Goal: Information Seeking & Learning: Learn about a topic

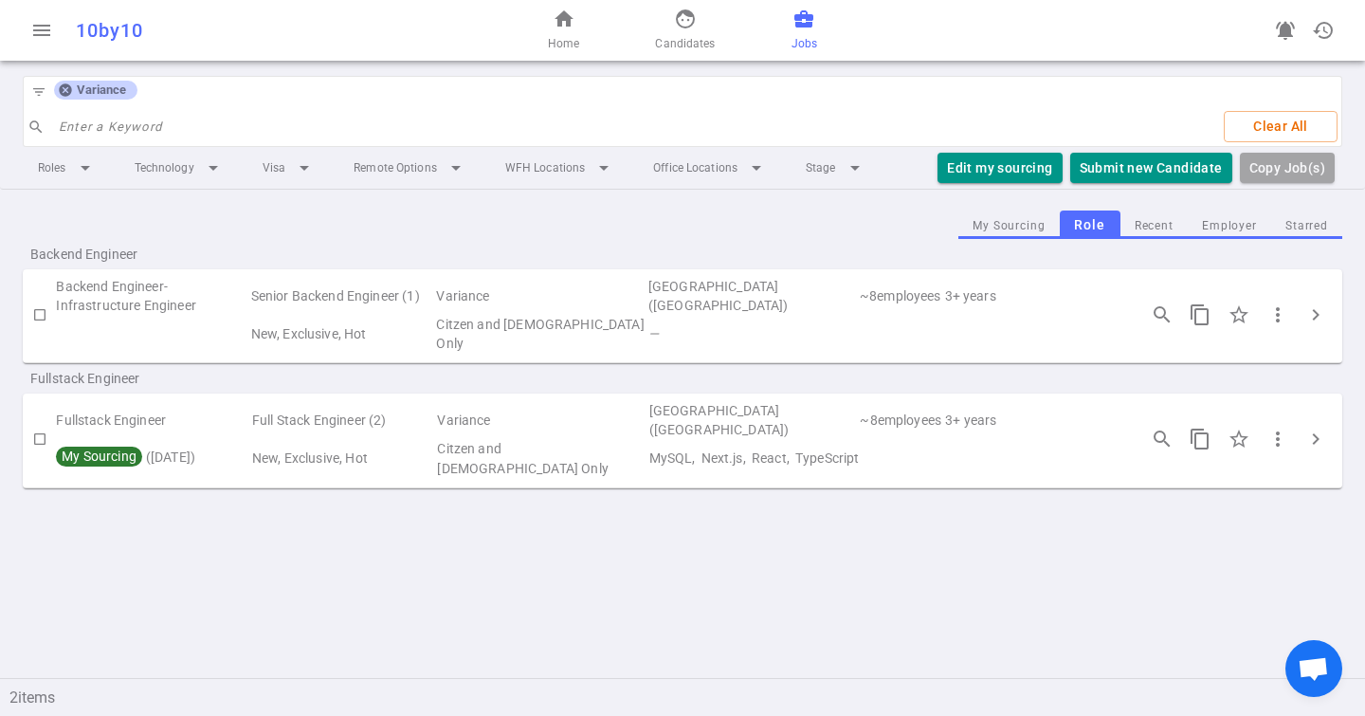
click at [62, 98] on div "Variance" at bounding box center [95, 90] width 83 height 19
click at [64, 86] on icon at bounding box center [65, 90] width 12 height 12
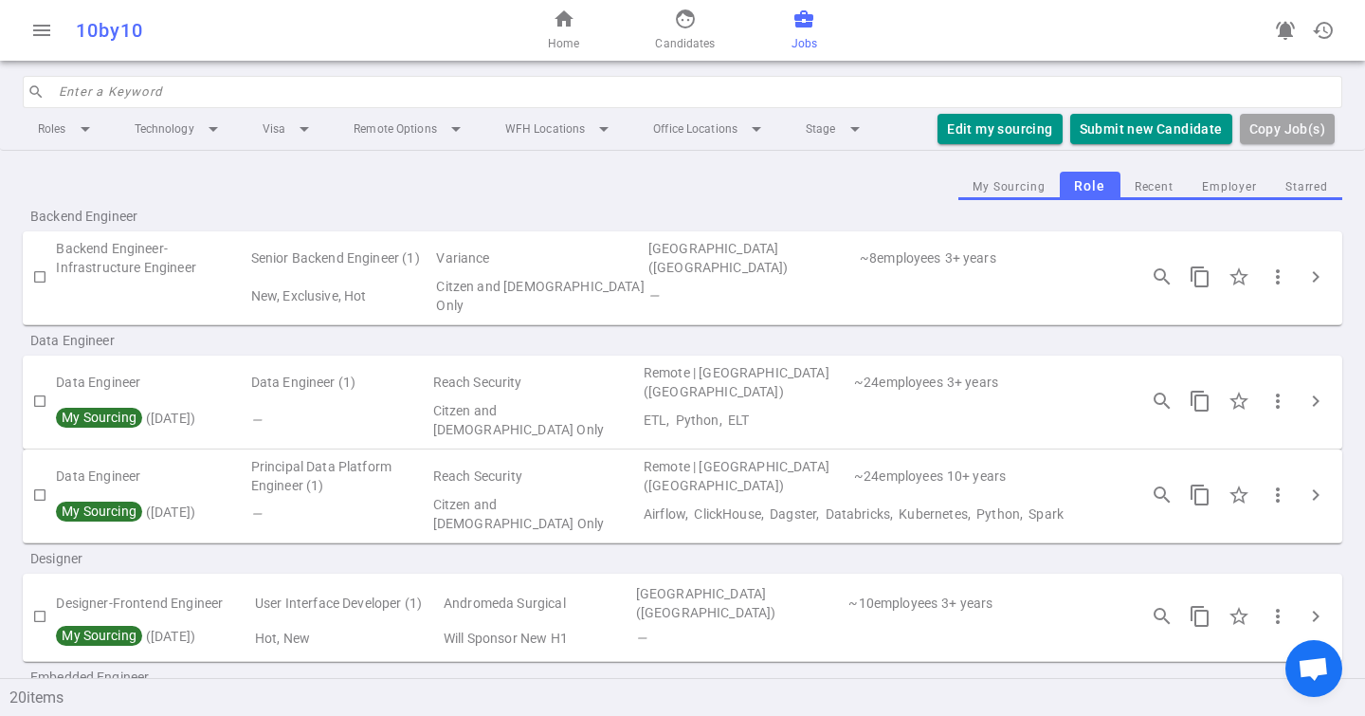
click at [105, 100] on input "search" at bounding box center [695, 92] width 1272 height 30
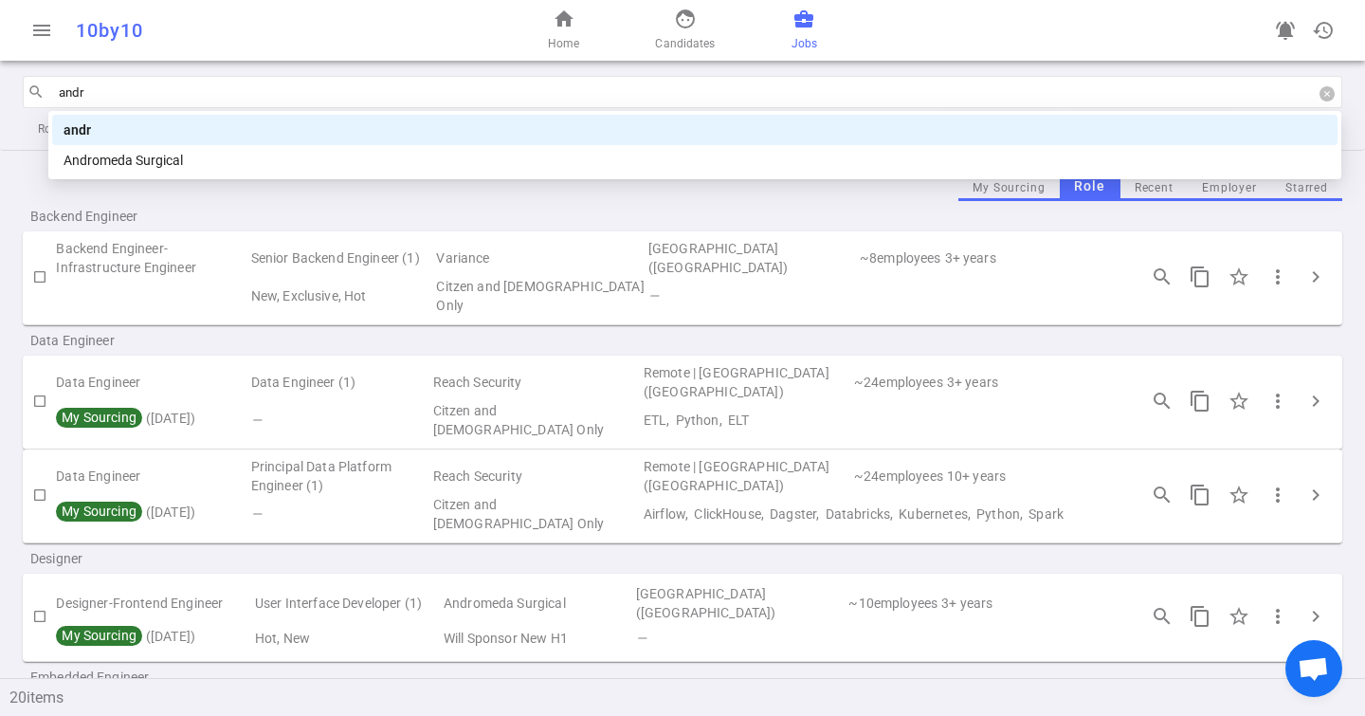
type input "andro"
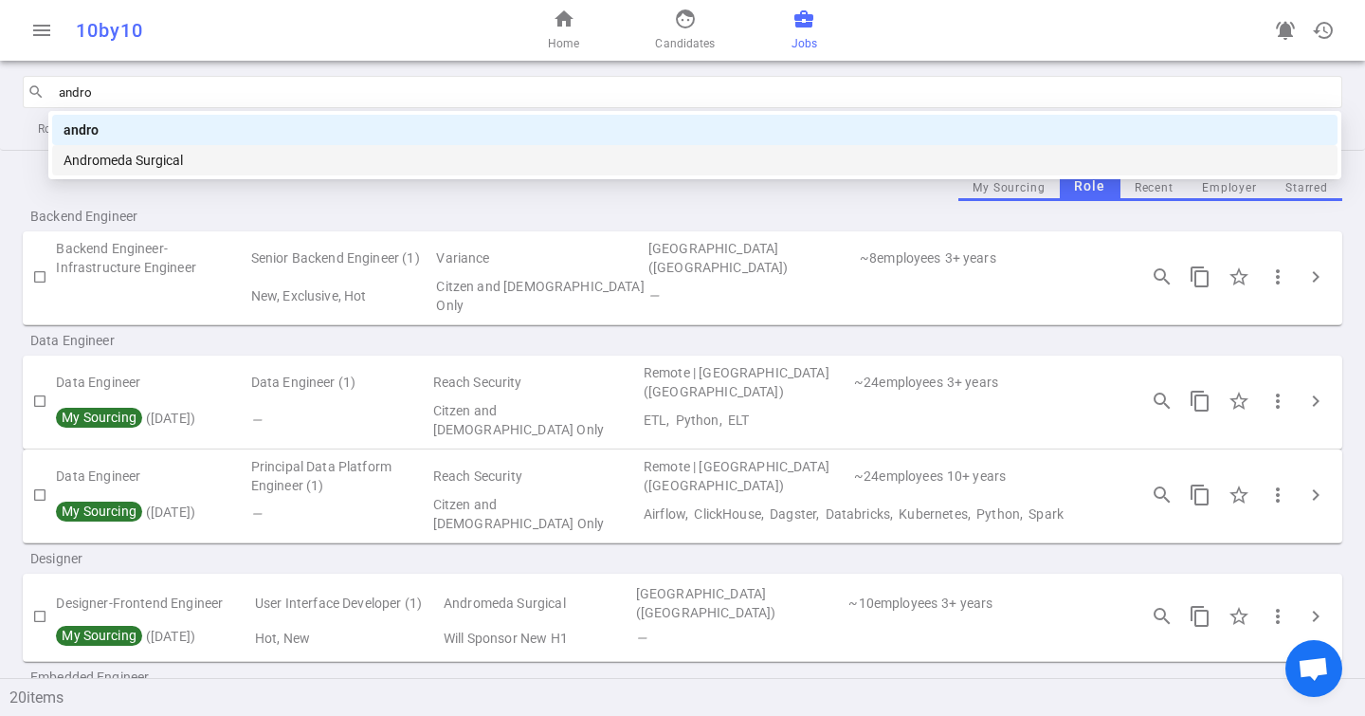
click at [126, 161] on div "Andromeda Surgical" at bounding box center [695, 160] width 1263 height 21
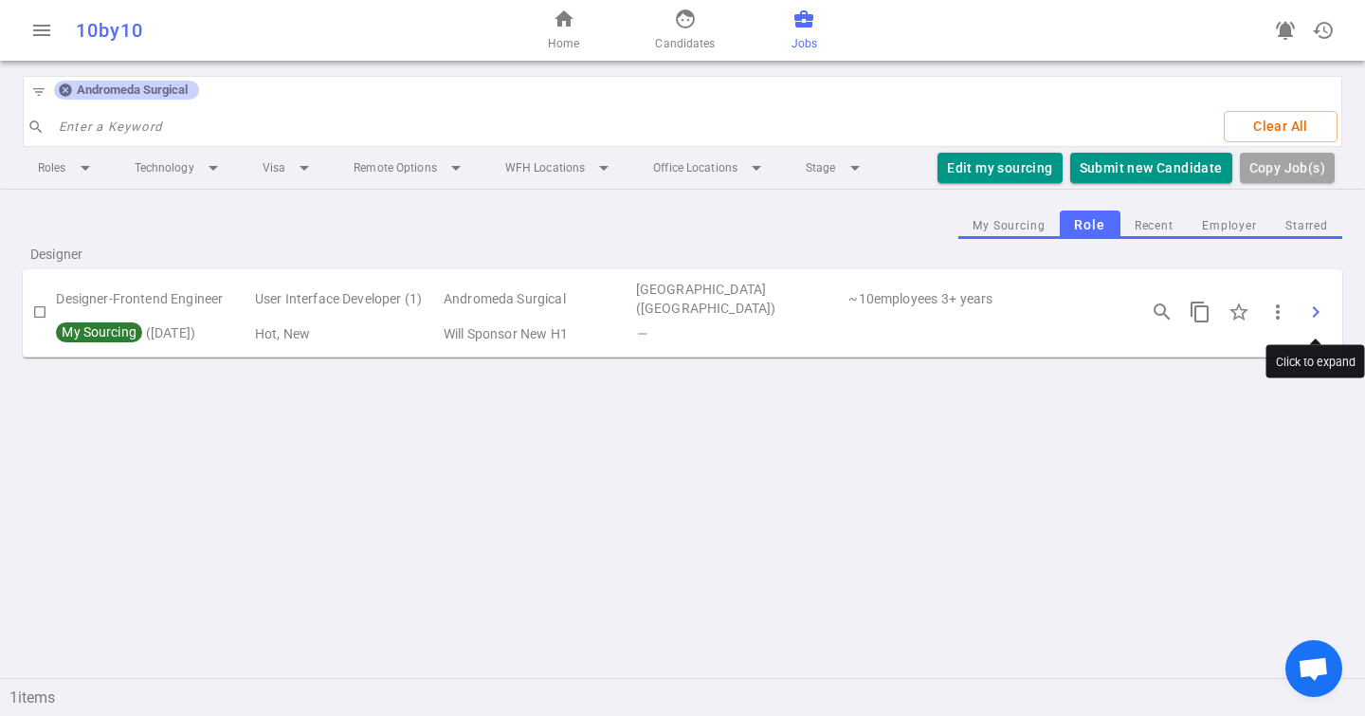
click at [1312, 308] on span "chevron_right" at bounding box center [1316, 312] width 23 height 23
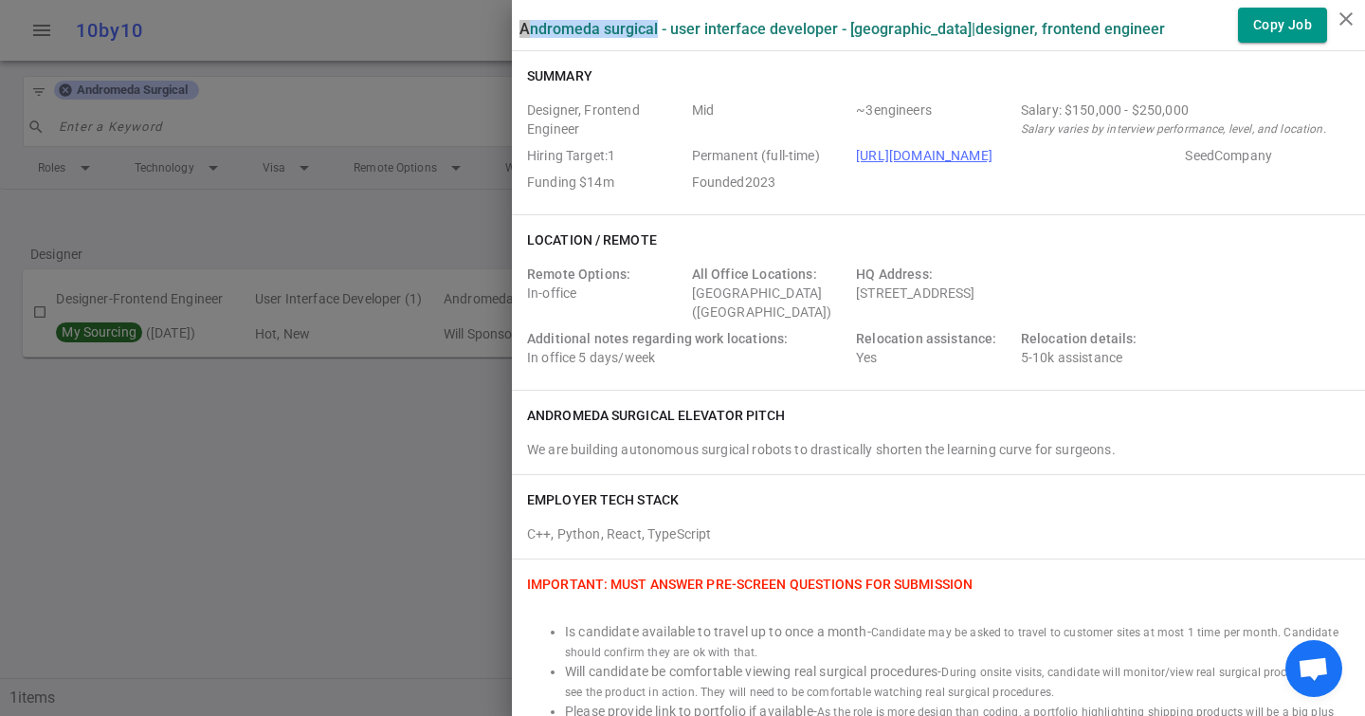
drag, startPoint x: 657, startPoint y: 29, endPoint x: 502, endPoint y: 29, distance: 155.5
click at [502, 29] on div "Andromeda Surgical - User Interface Developer - [GEOGRAPHIC_DATA] | Designer, F…" at bounding box center [682, 358] width 1365 height 716
copy div "Andromeda Surgical"
click at [598, 188] on span "Funding $14m" at bounding box center [605, 182] width 157 height 19
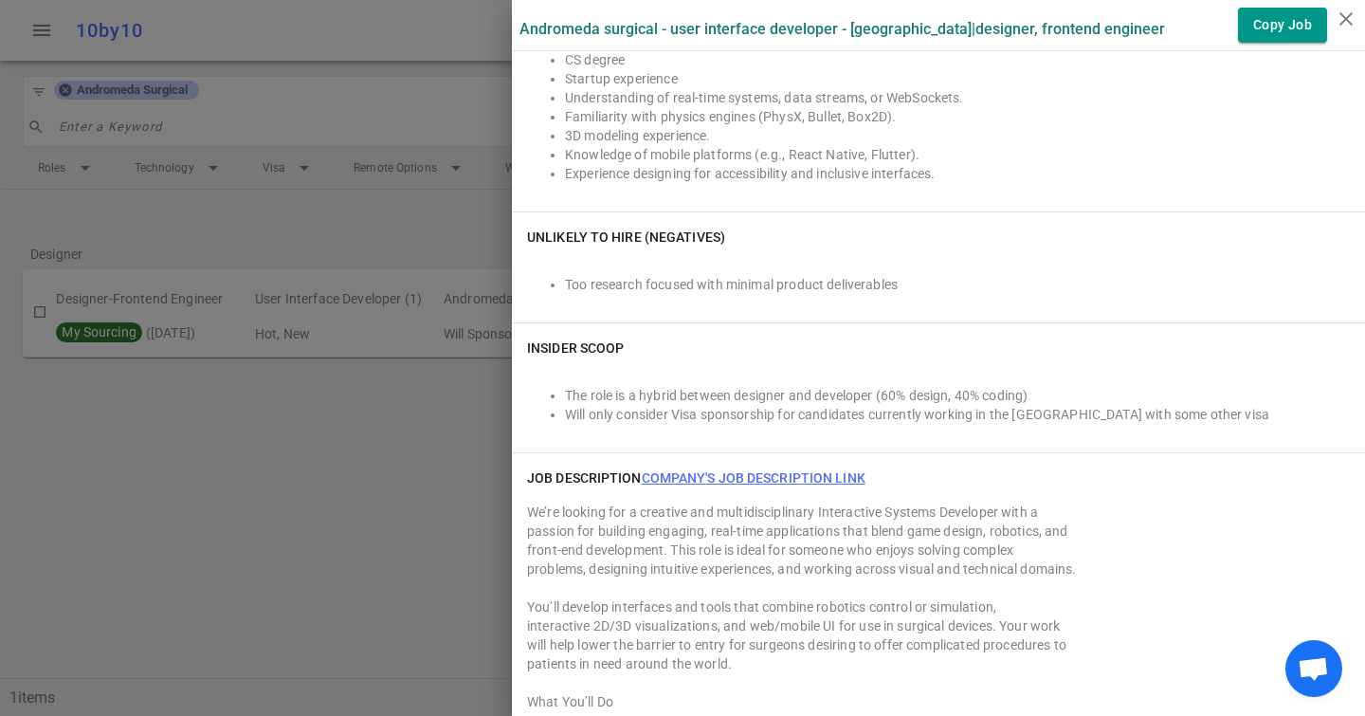
scroll to position [1011, 0]
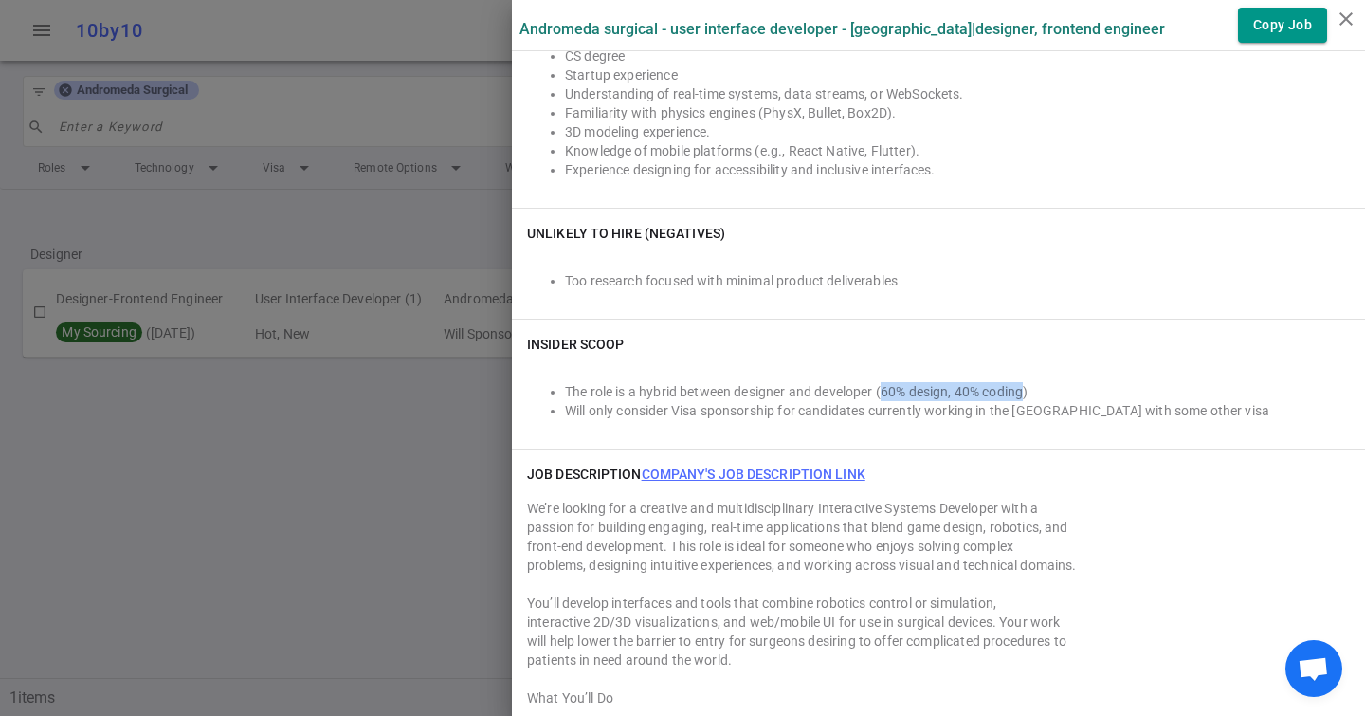
drag, startPoint x: 886, startPoint y: 387, endPoint x: 1031, endPoint y: 391, distance: 144.2
click at [1031, 391] on li "The role is a hybrid between designer and developer (60% design, 40% coding)" at bounding box center [957, 391] width 785 height 19
drag, startPoint x: 1030, startPoint y: 389, endPoint x: 886, endPoint y: 392, distance: 143.2
click at [886, 392] on li "The role is a hybrid between designer and developer (60% design, 40% coding)" at bounding box center [957, 391] width 785 height 19
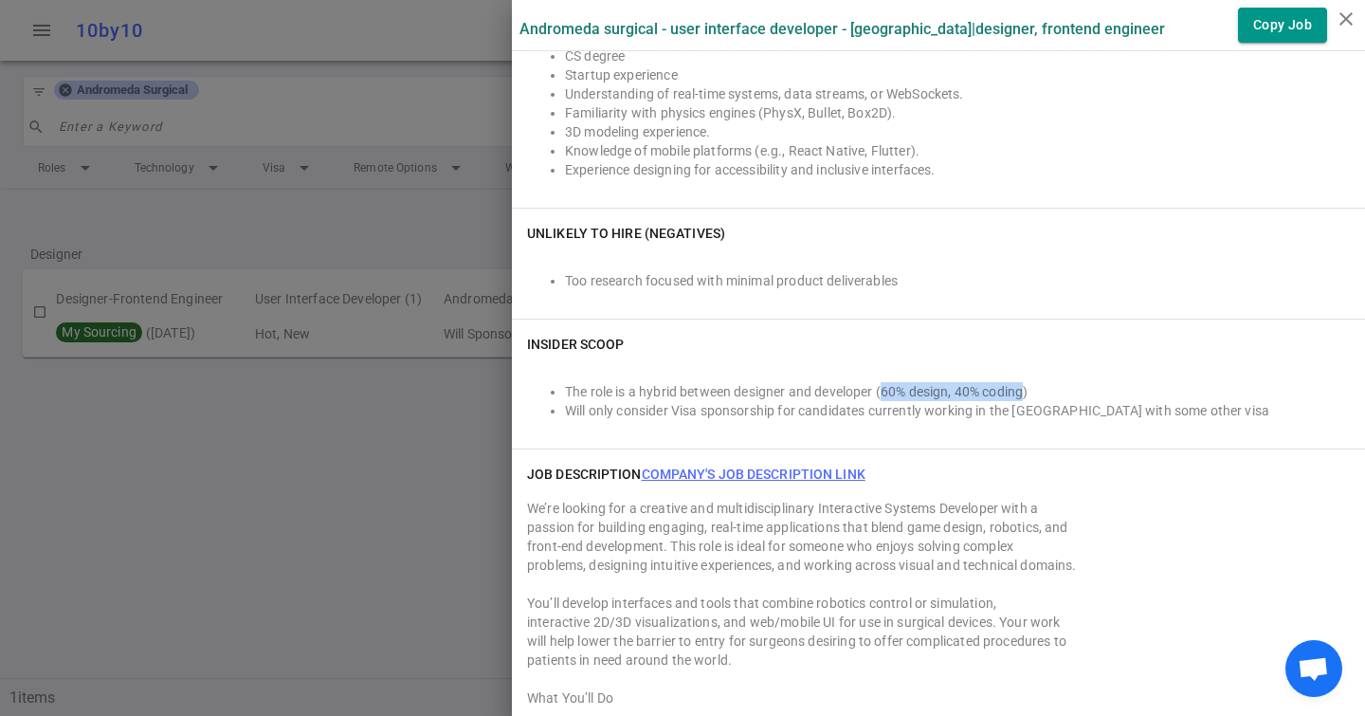
click at [886, 392] on li "The role is a hybrid between designer and developer (60% design, 40% coding)" at bounding box center [957, 391] width 785 height 19
drag, startPoint x: 886, startPoint y: 391, endPoint x: 957, endPoint y: 390, distance: 70.2
click at [957, 391] on li "The role is a hybrid between designer and developer (60% design, 40% coding)" at bounding box center [957, 391] width 785 height 19
click at [957, 390] on li "The role is a hybrid between designer and developer (60% design, 40% coding)" at bounding box center [957, 391] width 785 height 19
drag, startPoint x: 962, startPoint y: 388, endPoint x: 1031, endPoint y: 387, distance: 68.3
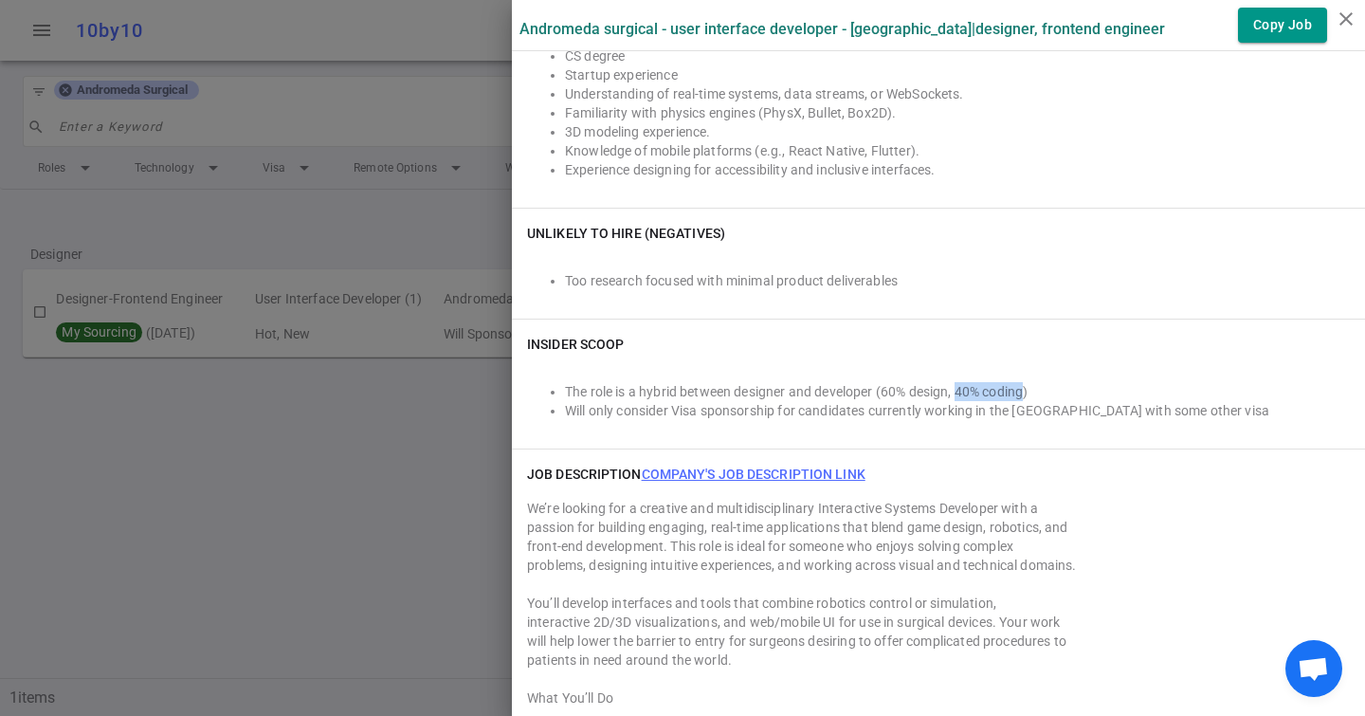
click at [1031, 387] on li "The role is a hybrid between designer and developer (60% design, 40% coding)" at bounding box center [957, 391] width 785 height 19
click at [1030, 387] on li "The role is a hybrid between designer and developer (60% design, 40% coding)" at bounding box center [957, 391] width 785 height 19
drag, startPoint x: 1031, startPoint y: 383, endPoint x: 886, endPoint y: 387, distance: 144.2
click at [886, 387] on li "The role is a hybrid between designer and developer (60% design, 40% coding)" at bounding box center [957, 391] width 785 height 19
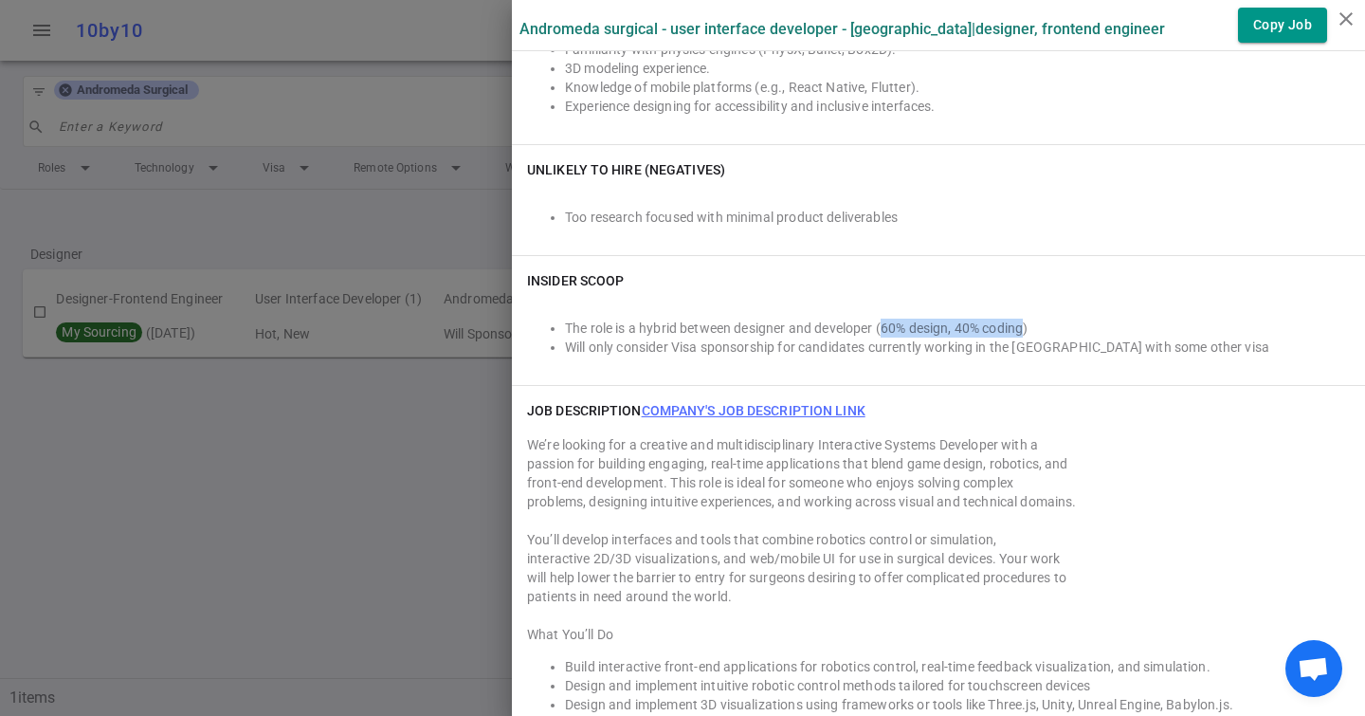
scroll to position [1213, 0]
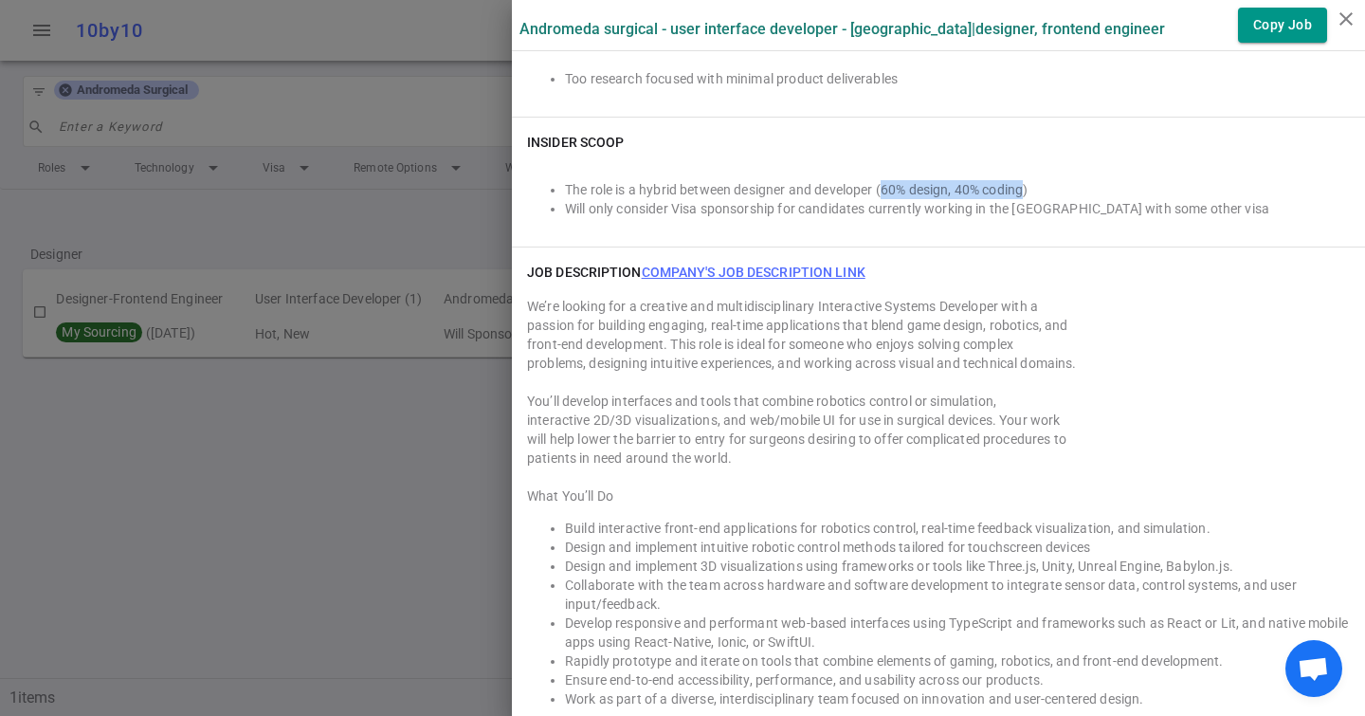
click at [727, 267] on link "Company's job description link" at bounding box center [754, 272] width 224 height 15
